Goal: Use online tool/utility: Utilize a website feature to perform a specific function

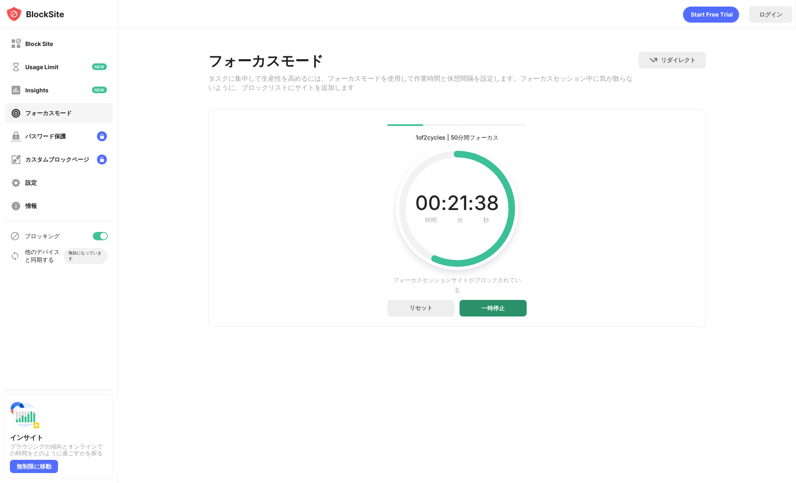
click at [510, 311] on div "一時停止" at bounding box center [492, 308] width 67 height 17
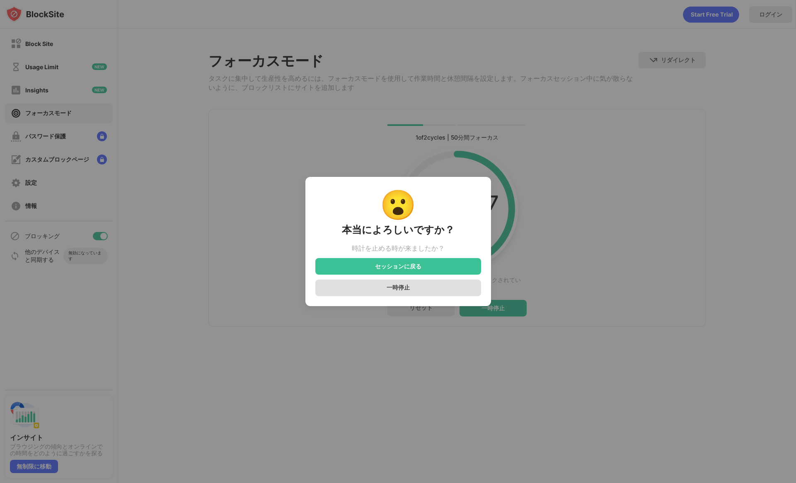
click at [425, 291] on div "一時停止" at bounding box center [398, 288] width 166 height 17
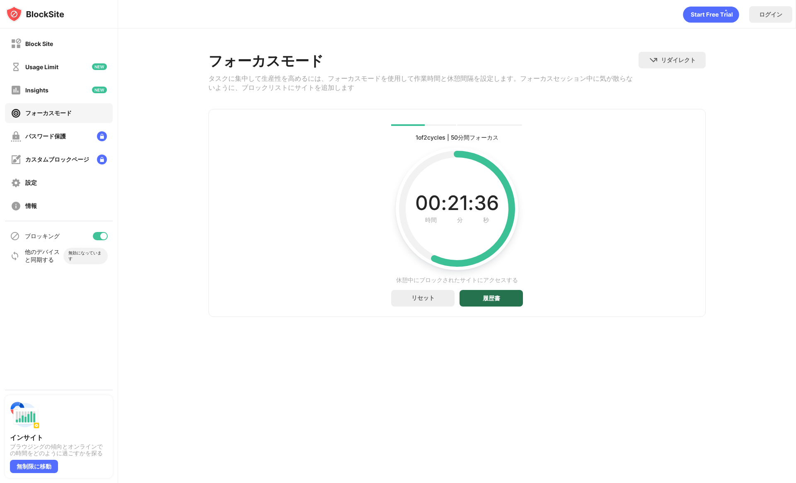
click at [506, 303] on div "履歴書" at bounding box center [490, 298] width 63 height 17
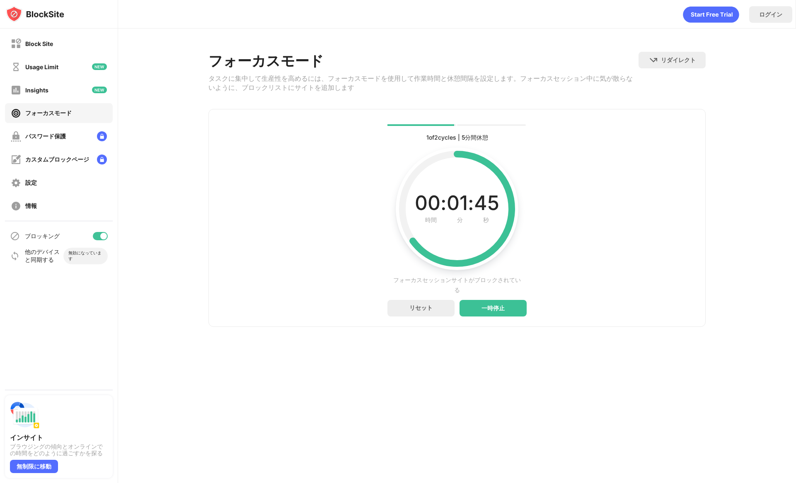
click at [600, 306] on div "1 of 2 cycles | 5分間休憩 現在、完了、および将来のサイクルステータス 00 : 01 : 45 時間 分 秒 間隔に残っている現在の時間 フ…" at bounding box center [456, 218] width 497 height 218
click at [505, 313] on div "一時停止" at bounding box center [492, 308] width 67 height 17
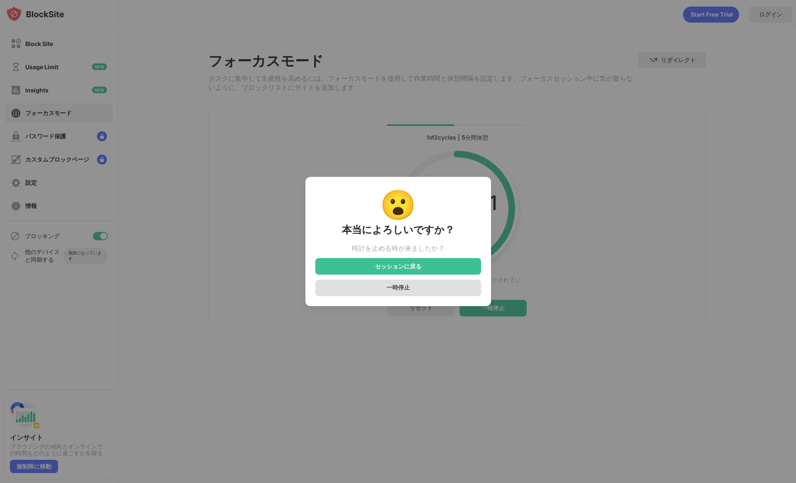
click at [410, 293] on div "一時停止" at bounding box center [398, 288] width 166 height 17
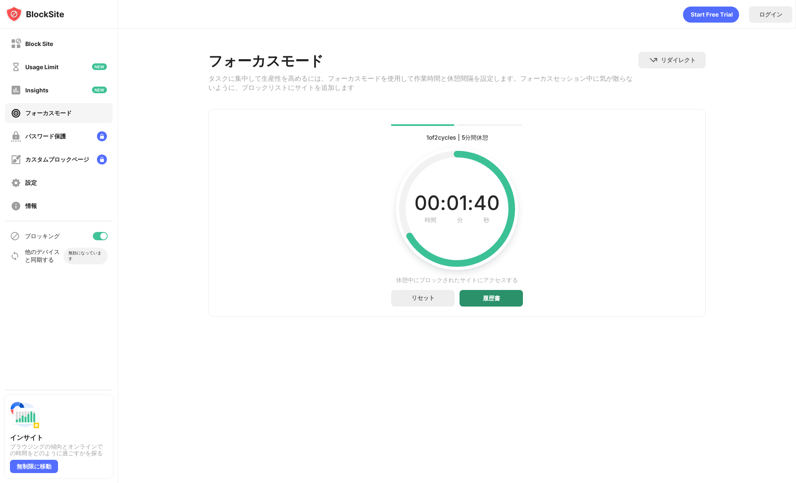
click at [504, 303] on div "履歴書" at bounding box center [490, 298] width 63 height 17
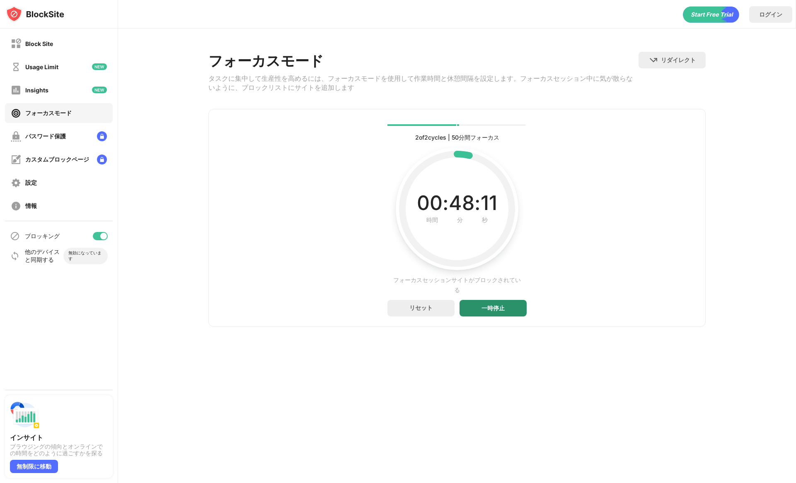
click at [497, 304] on div "一時停止" at bounding box center [492, 308] width 67 height 17
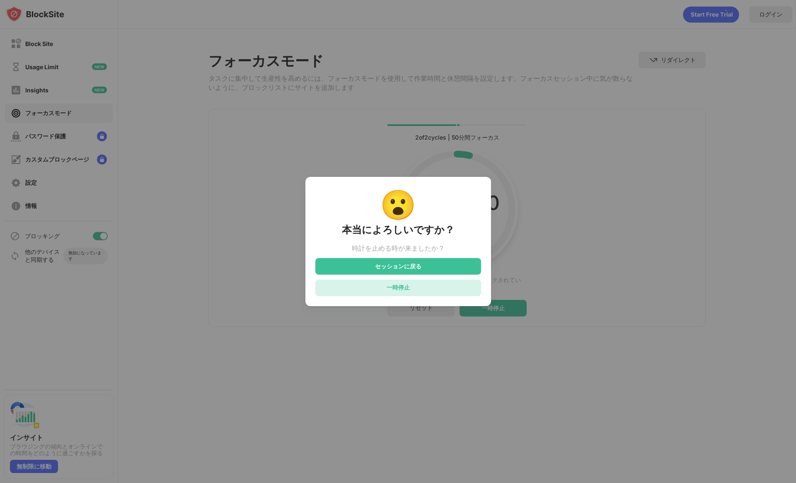
click at [454, 292] on div "一時停止" at bounding box center [398, 288] width 166 height 17
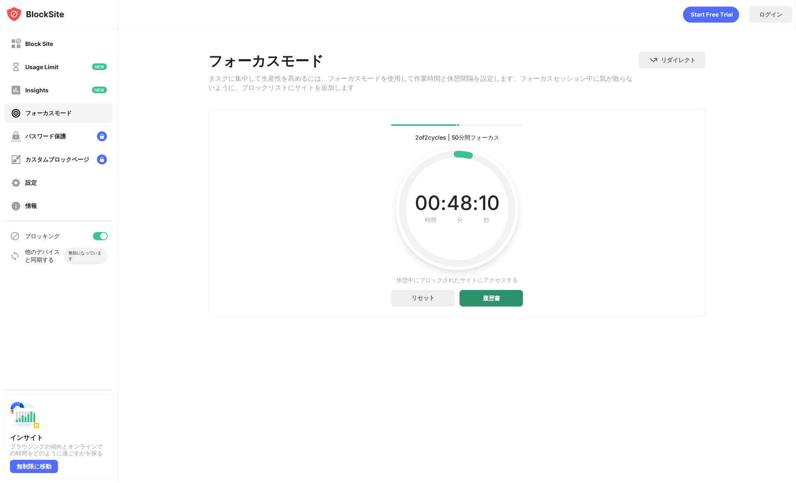
click at [502, 303] on div "履歴書" at bounding box center [490, 298] width 63 height 17
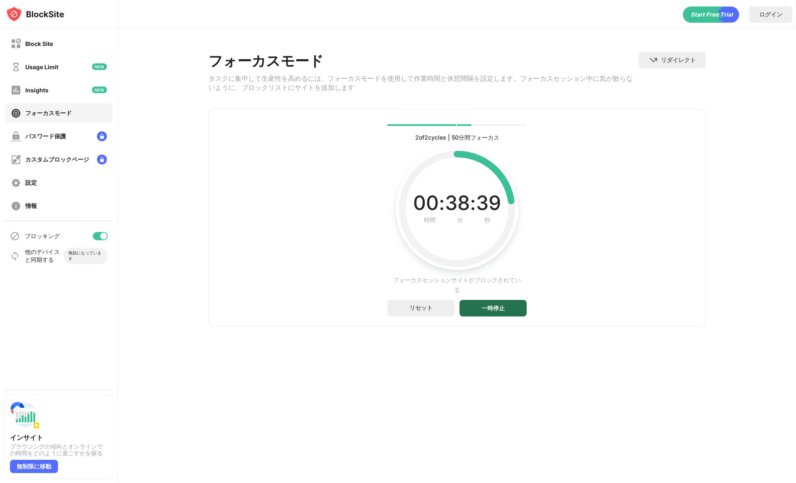
click at [504, 315] on div "一時停止" at bounding box center [492, 308] width 67 height 17
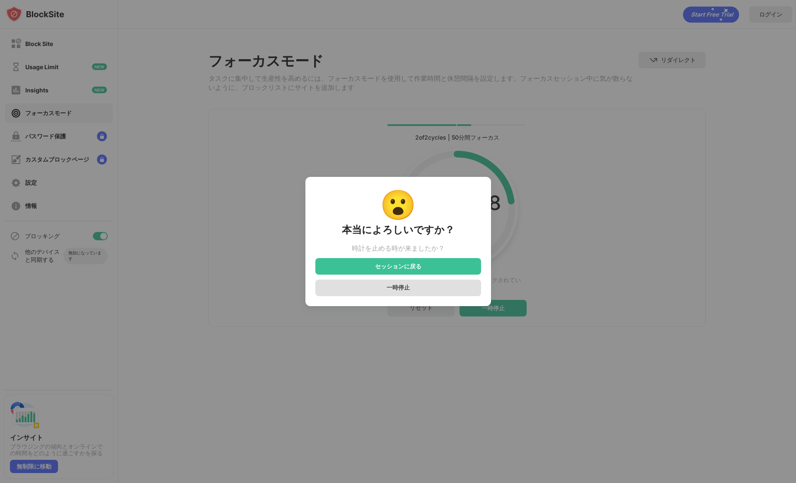
click at [439, 291] on div "一時停止" at bounding box center [398, 288] width 166 height 17
